Goal: Task Accomplishment & Management: Manage account settings

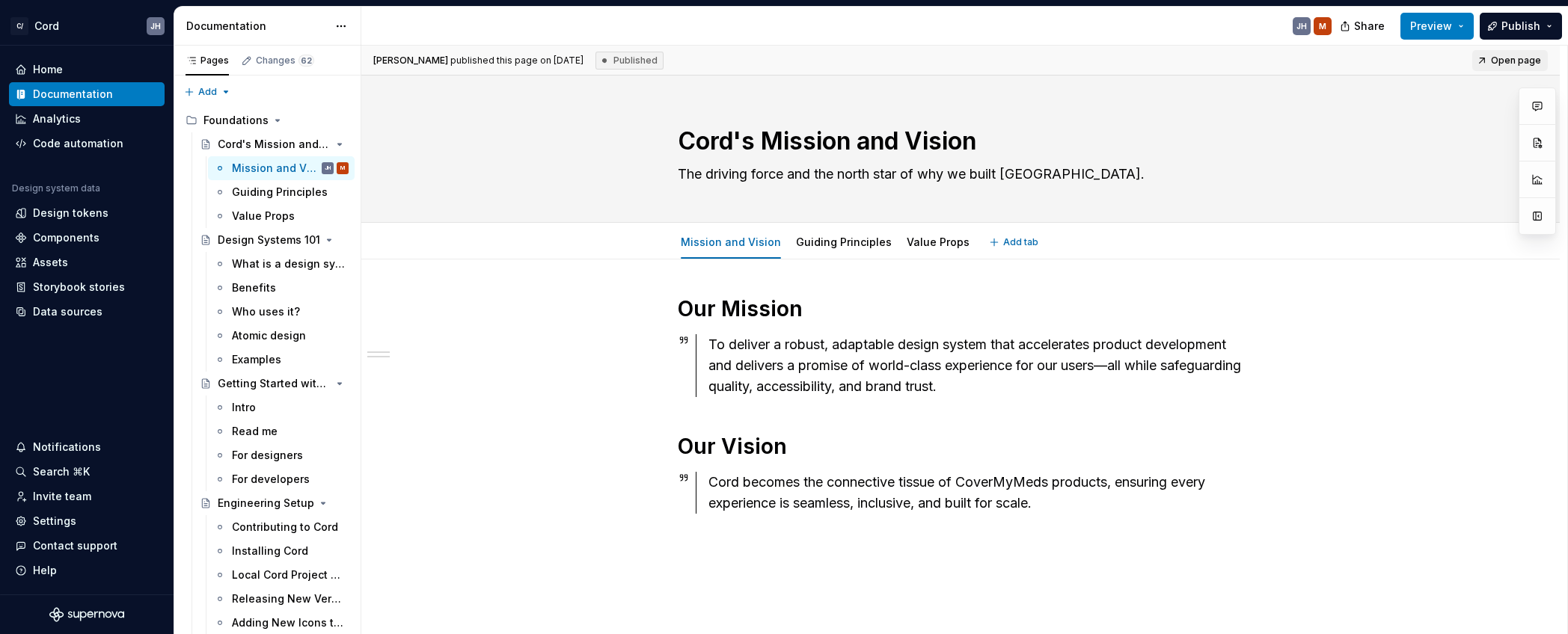
type textarea "*"
drag, startPoint x: 53, startPoint y: 523, endPoint x: 19, endPoint y: 528, distance: 34.4
click at [53, 523] on div "Settings" at bounding box center [55, 521] width 43 height 15
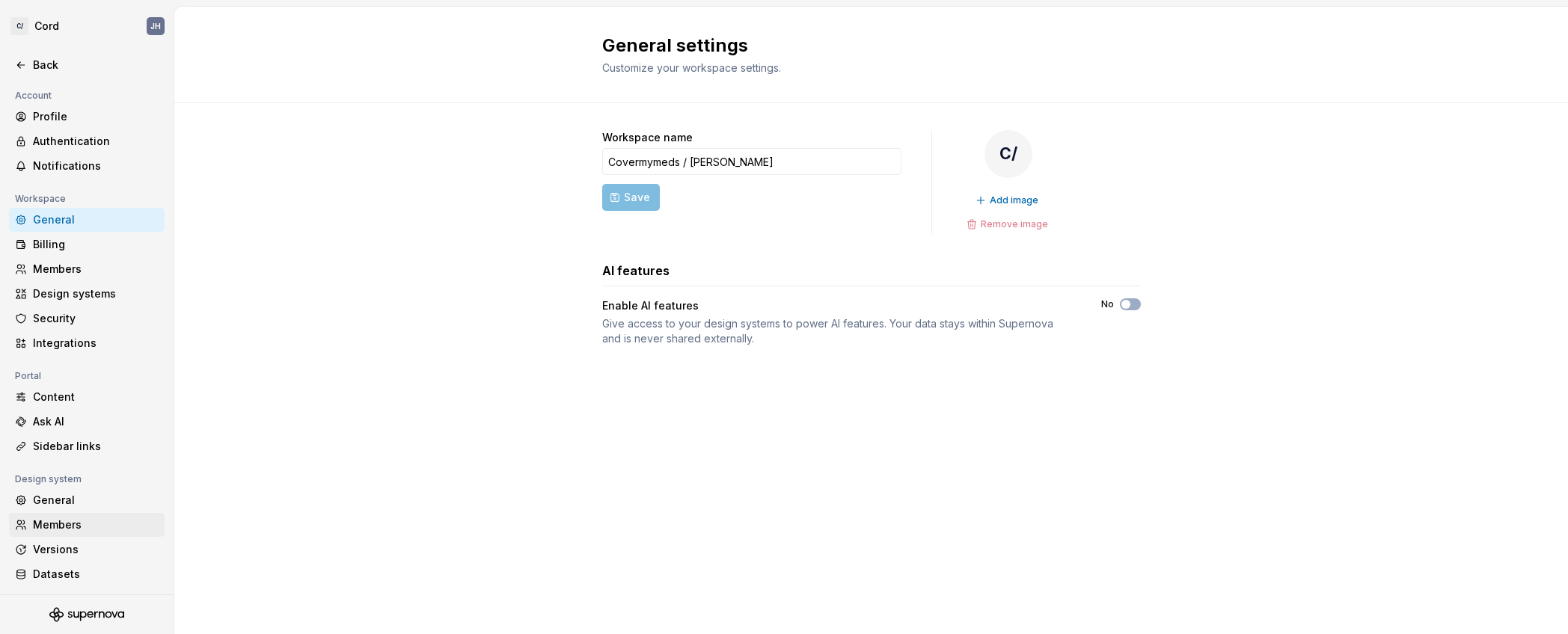
drag, startPoint x: 82, startPoint y: 522, endPoint x: 74, endPoint y: 518, distance: 8.9
click at [82, 522] on div "Members" at bounding box center [96, 525] width 126 height 15
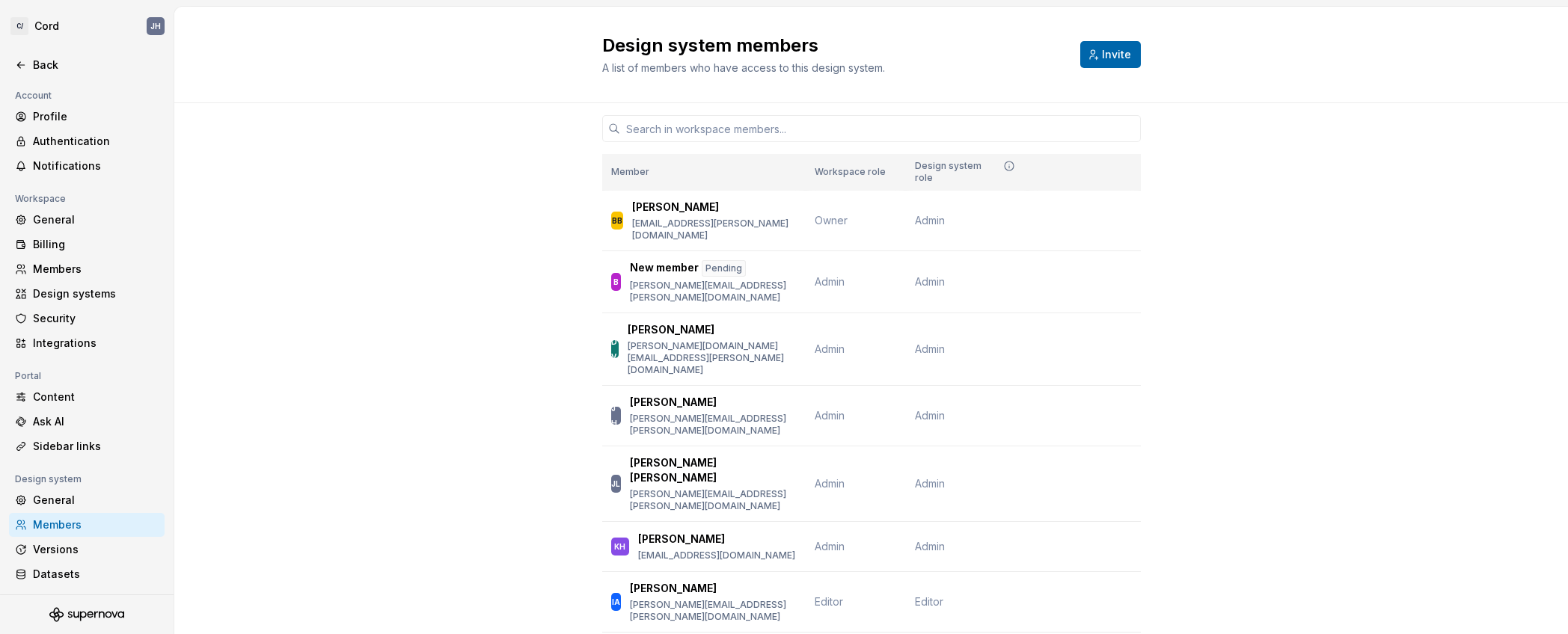
click at [1117, 55] on span "Invite" at bounding box center [1116, 55] width 29 height 15
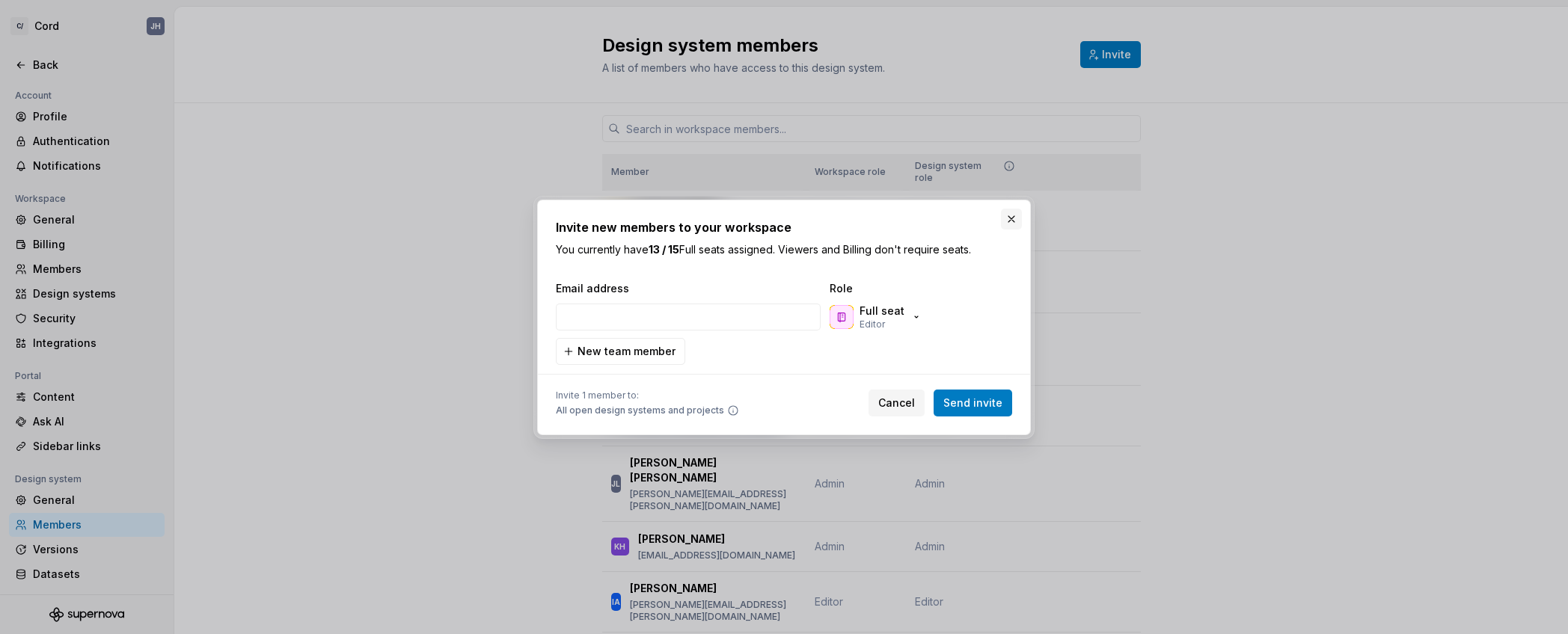
click at [1007, 215] on button "button" at bounding box center [1011, 219] width 21 height 21
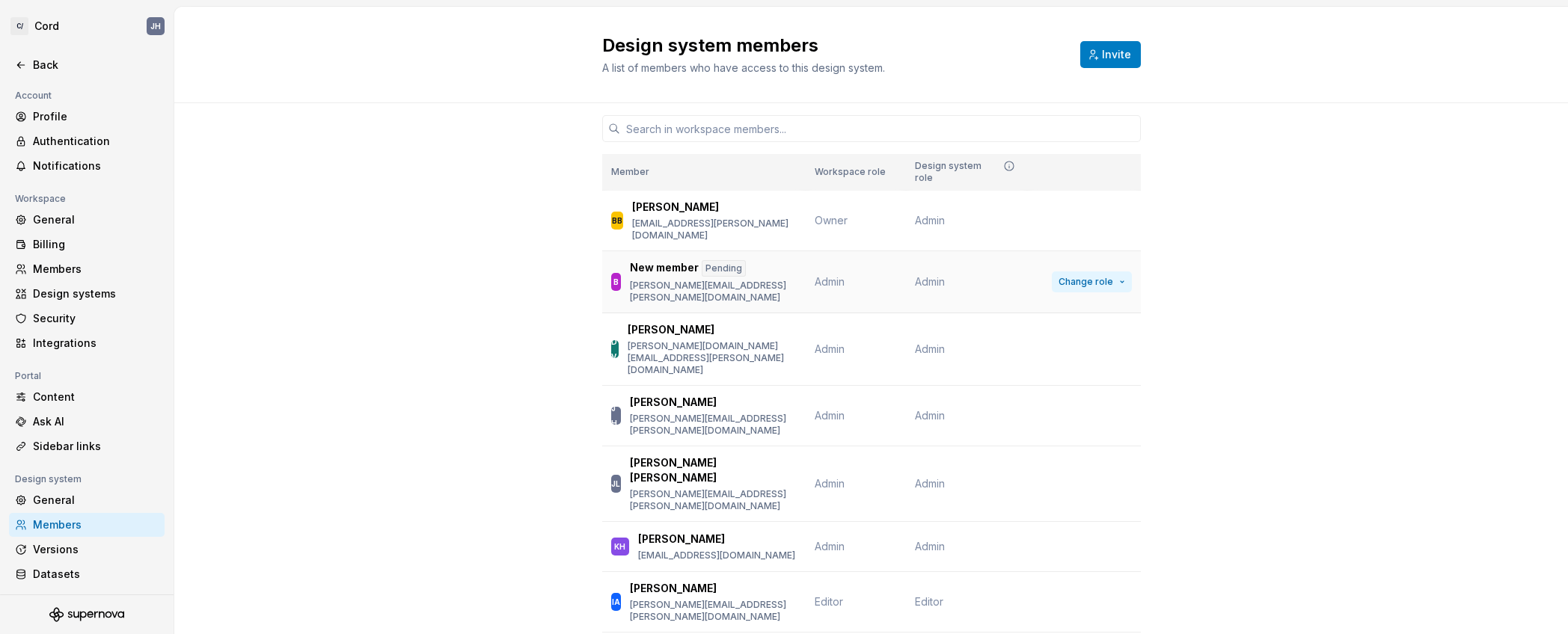
click at [1117, 271] on button "Change role" at bounding box center [1091, 281] width 80 height 21
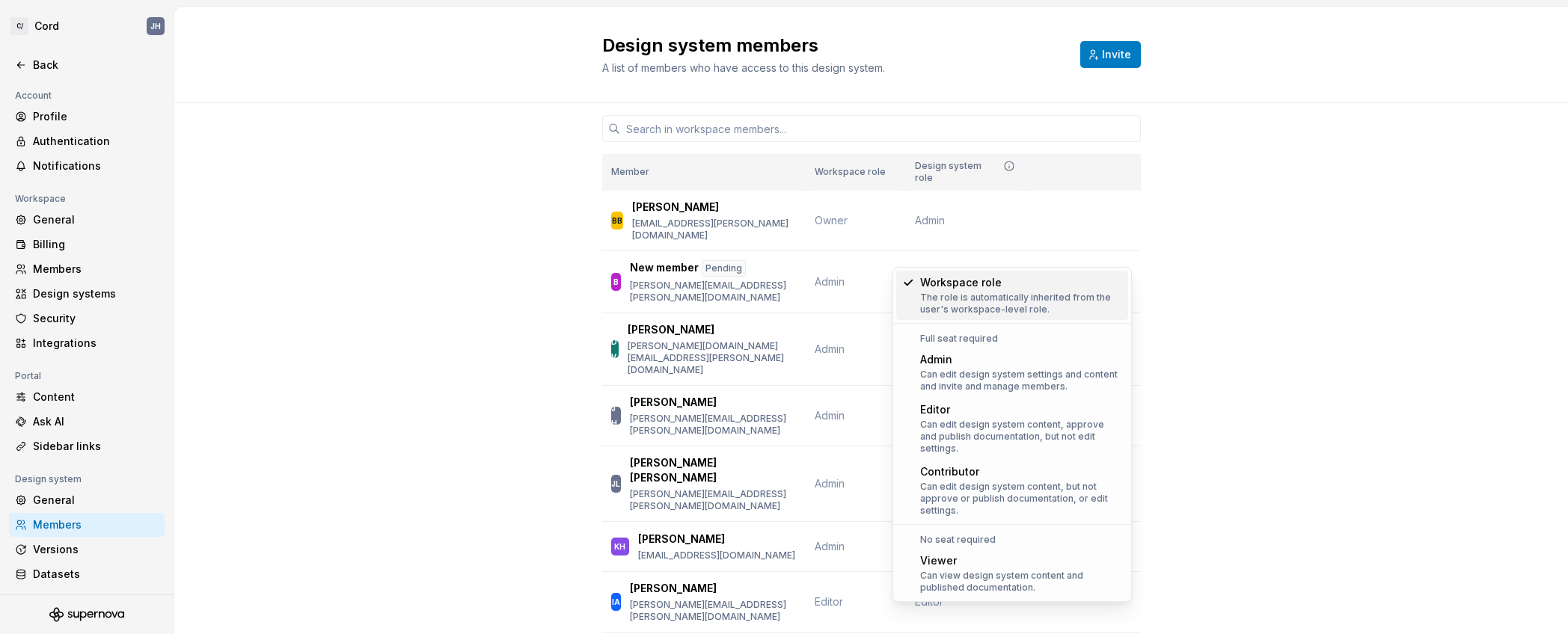
drag, startPoint x: 1195, startPoint y: 123, endPoint x: 1186, endPoint y: 97, distance: 27.5
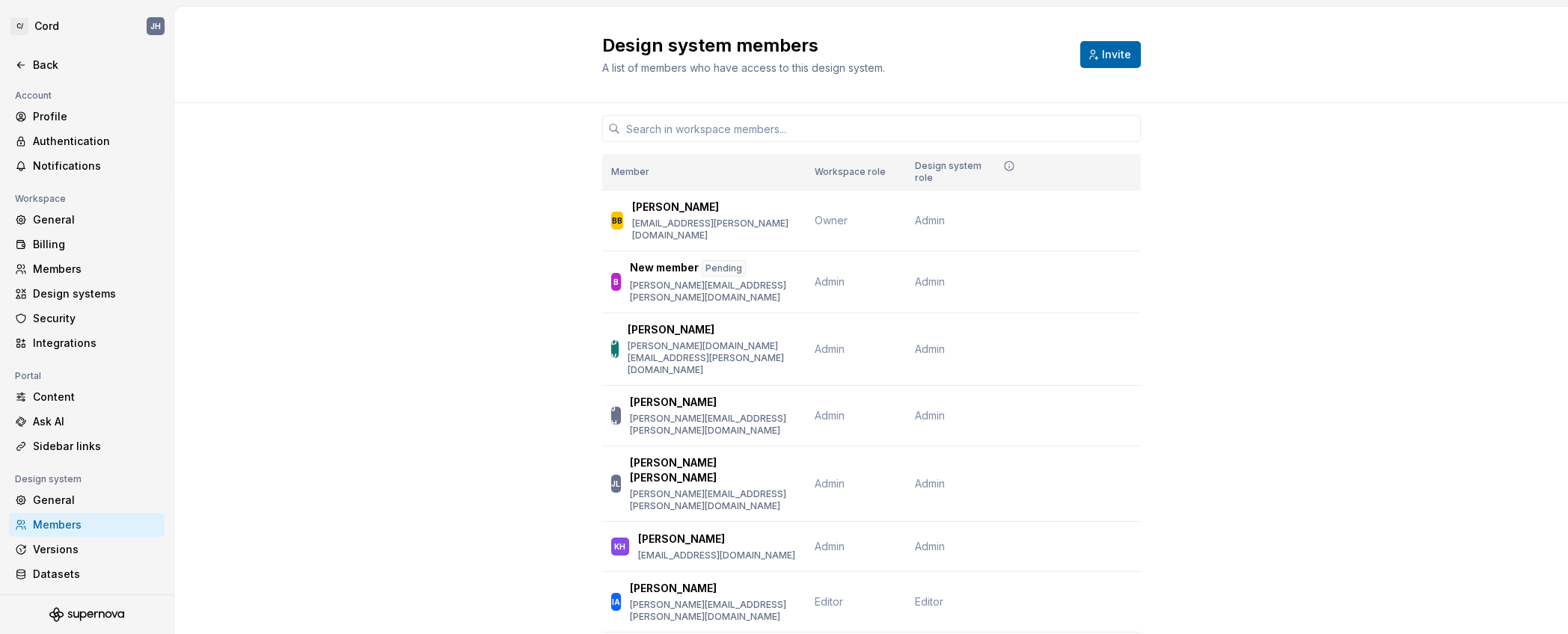
click at [1115, 54] on span "Invite" at bounding box center [1116, 55] width 29 height 15
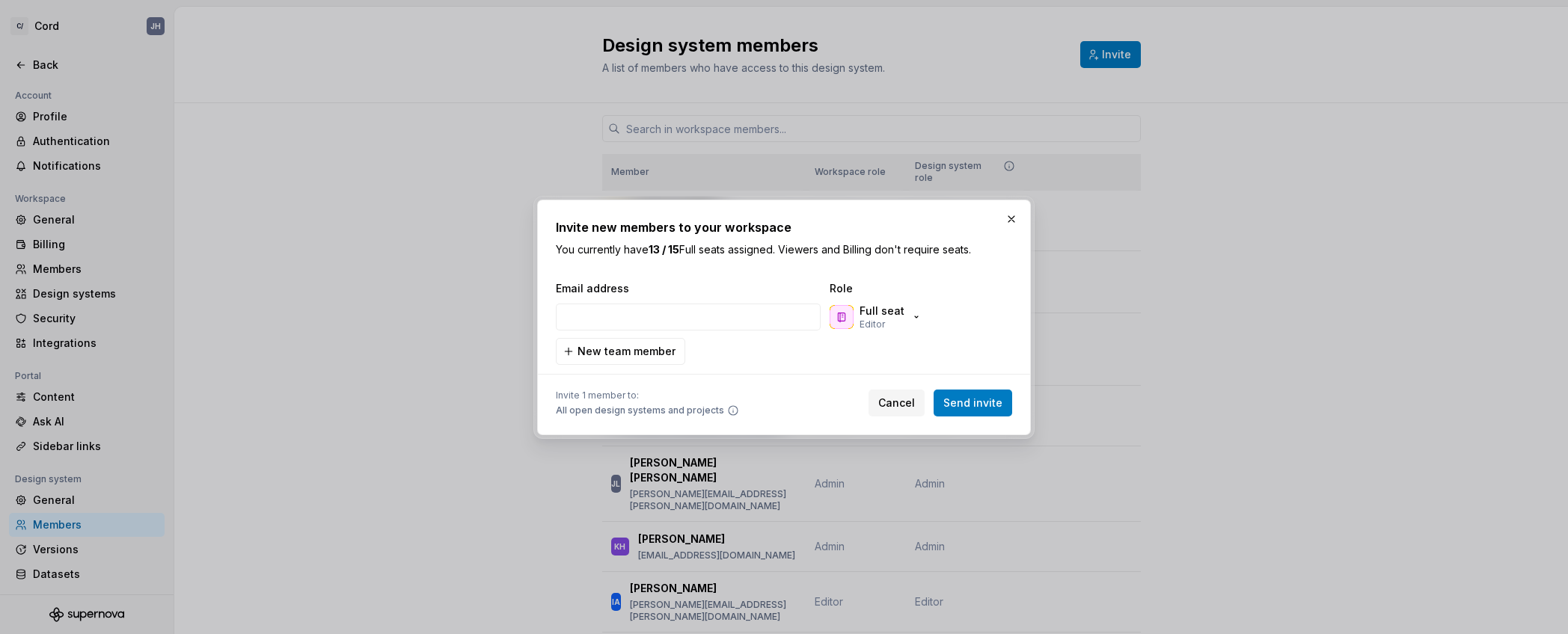
type input "[PERSON_NAME][EMAIL_ADDRESS][PERSON_NAME][DOMAIN_NAME]"
click at [916, 315] on icon "button" at bounding box center [916, 317] width 12 height 12
click at [961, 276] on div "Invite new members to your workspace You currently have 13 / 15 Full seats assi…" at bounding box center [783, 317] width 456 height 198
click at [988, 404] on span "Send invite" at bounding box center [972, 403] width 59 height 15
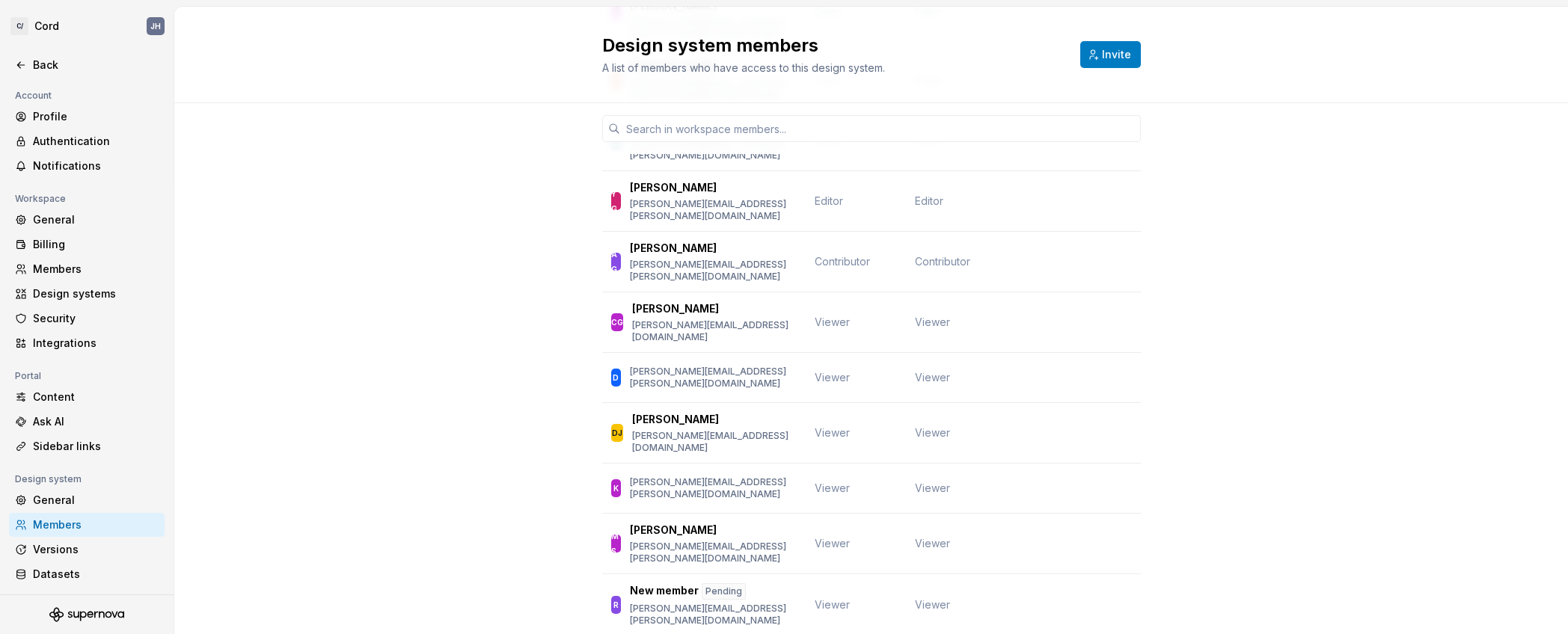
scroll to position [845, 0]
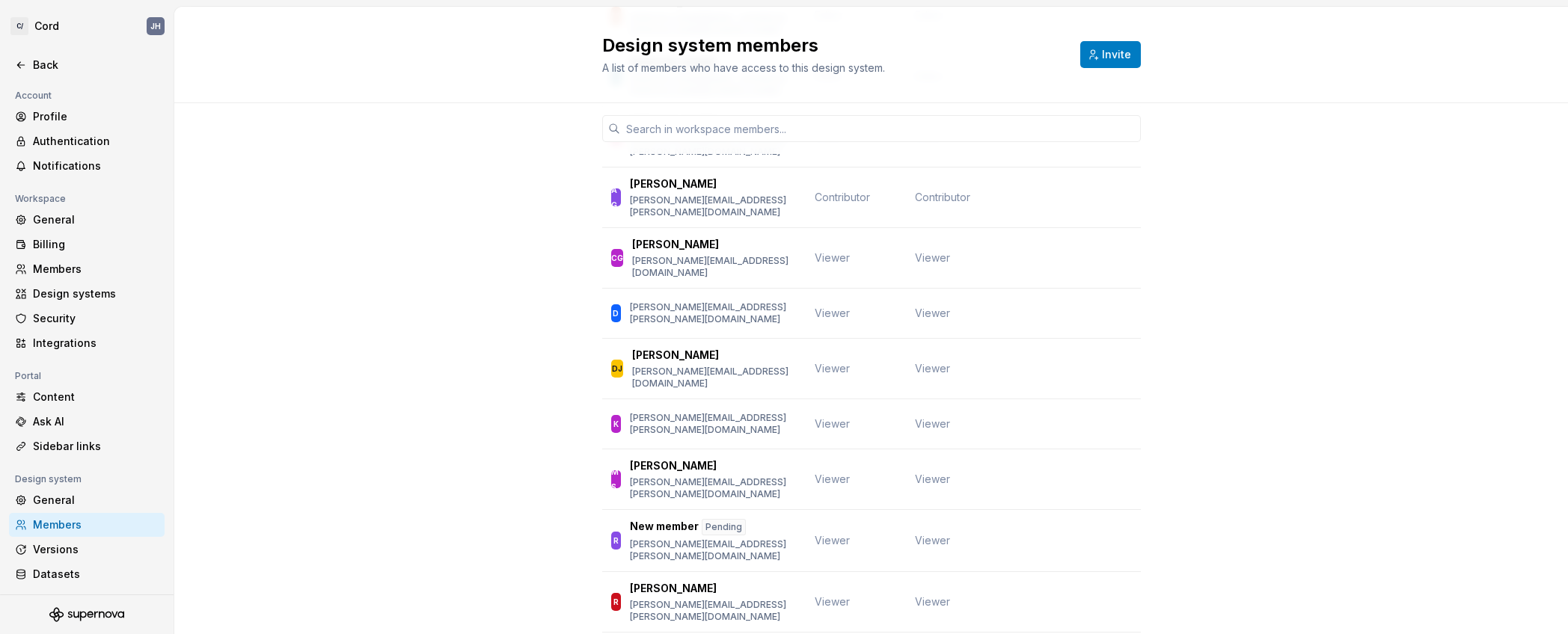
click at [1235, 444] on div "Member Workspace role Design system role BB [PERSON_NAME] [PERSON_NAME][EMAIL_A…" at bounding box center [870, 65] width 1393 height 1615
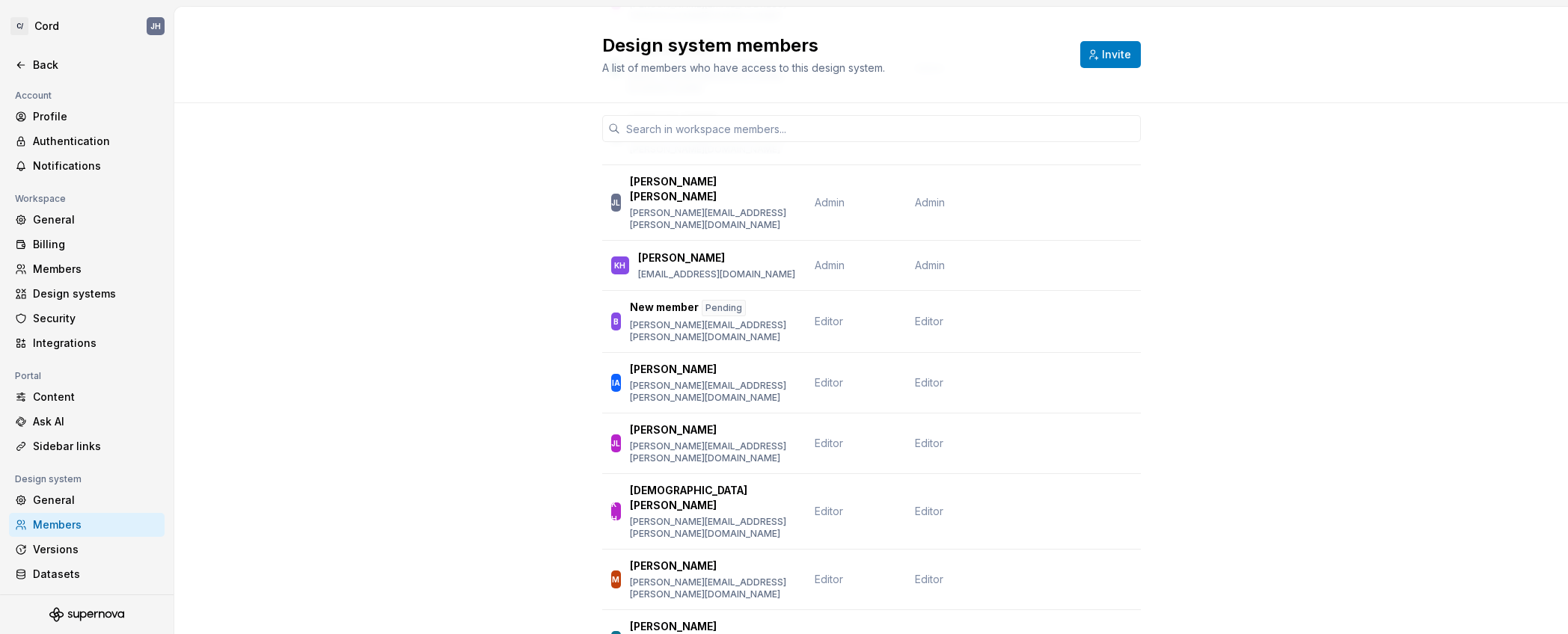
scroll to position [0, 0]
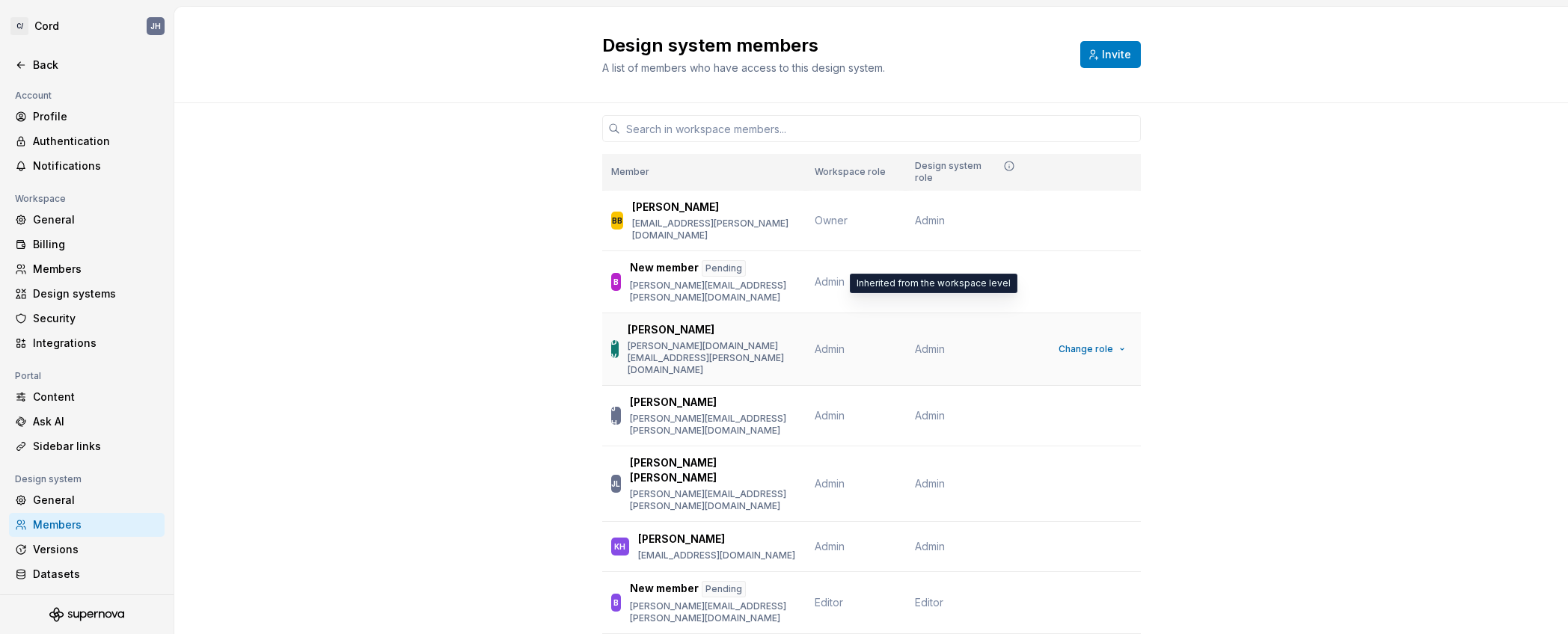
drag, startPoint x: 926, startPoint y: 302, endPoint x: 971, endPoint y: 305, distance: 45.1
click at [926, 342] on span "Admin" at bounding box center [930, 349] width 30 height 15
click at [1065, 343] on span "Change role" at bounding box center [1085, 349] width 55 height 12
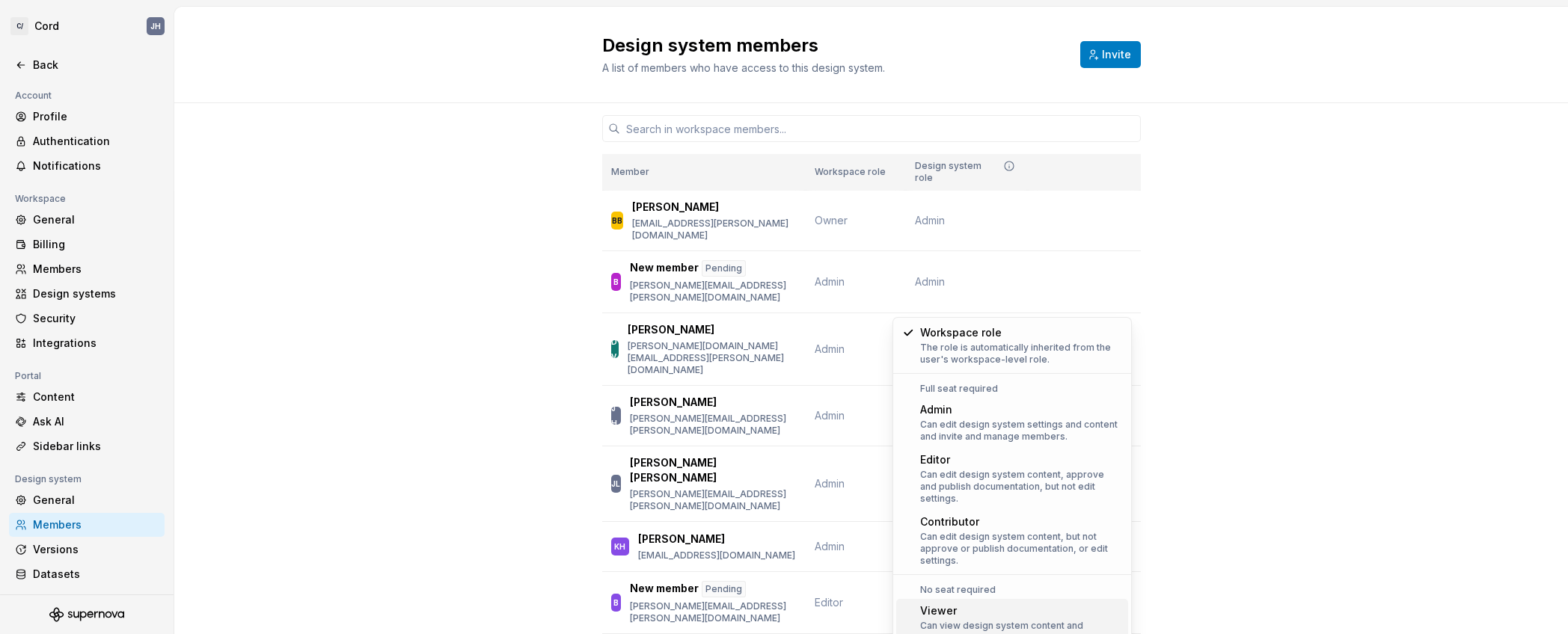
click at [1026, 620] on div "Can view design system content and published documentation." at bounding box center [1021, 632] width 202 height 24
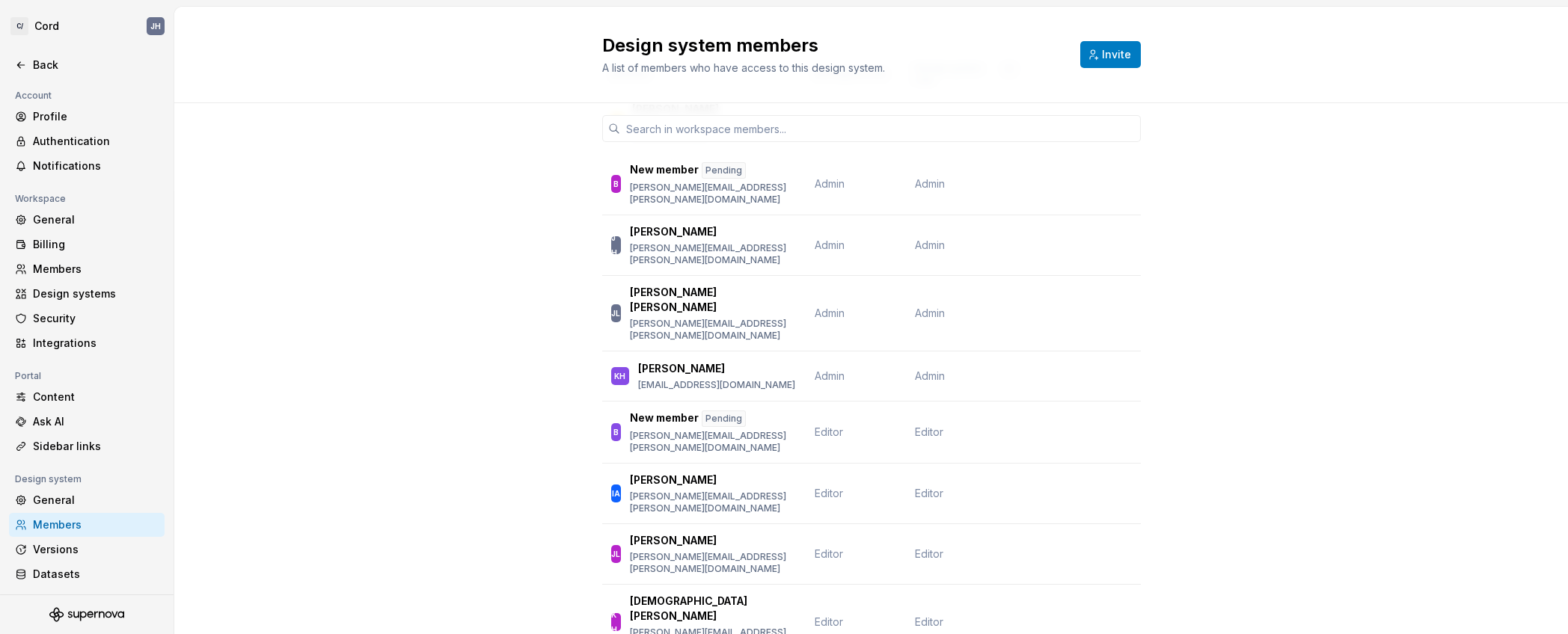
scroll to position [103, 0]
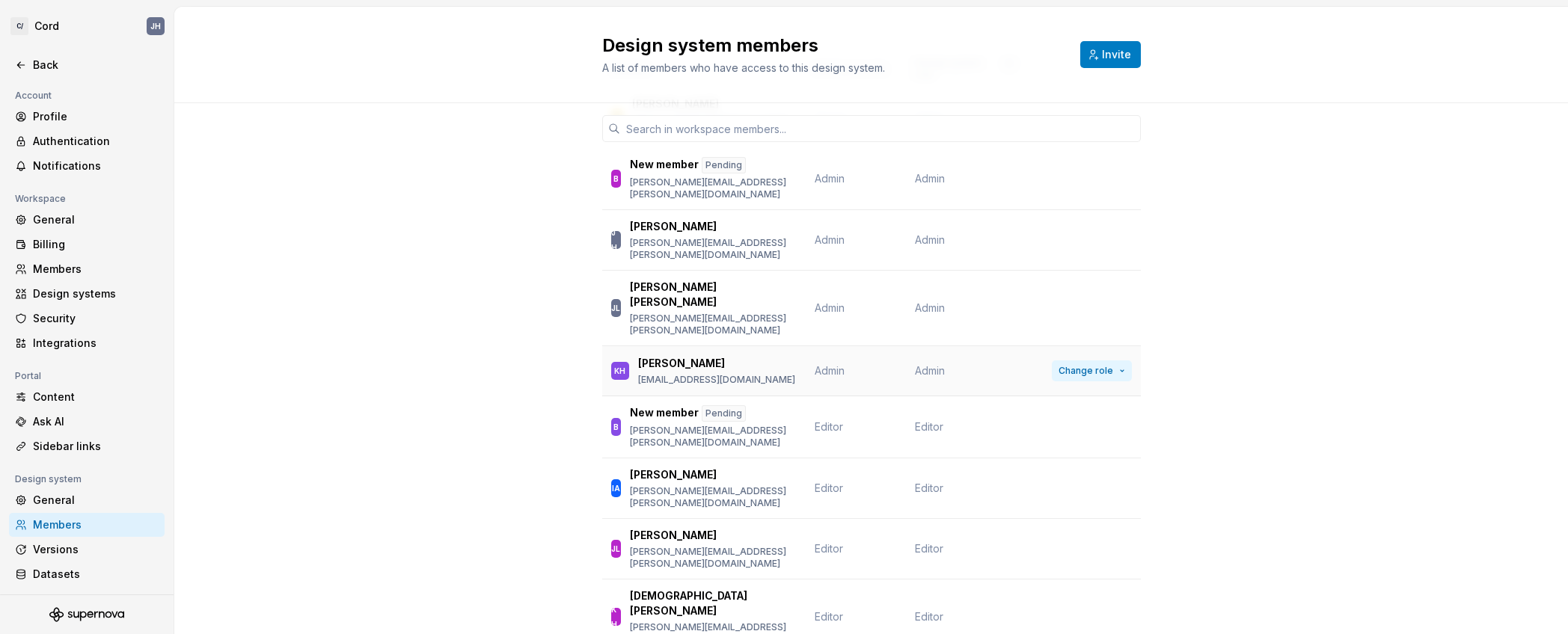
click at [1075, 365] on span "Change role" at bounding box center [1085, 371] width 55 height 12
